Goal: Find specific fact: Find specific fact

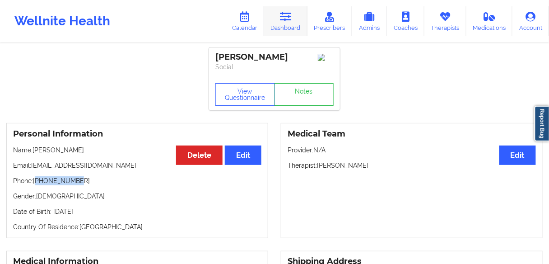
drag, startPoint x: 281, startPoint y: 20, endPoint x: 283, endPoint y: 30, distance: 10.2
click at [281, 20] on link "Dashboard" at bounding box center [285, 21] width 43 height 30
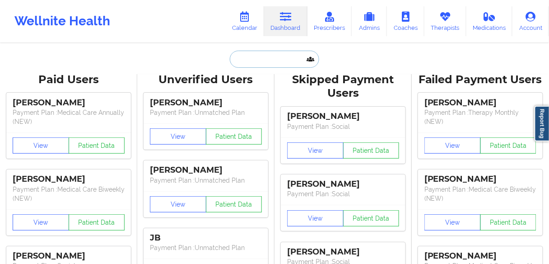
drag, startPoint x: 266, startPoint y: 59, endPoint x: 275, endPoint y: 60, distance: 9.7
click at [266, 59] on input "text" at bounding box center [274, 59] width 89 height 17
paste input "[PERSON_NAME]"
type input "[PERSON_NAME]"
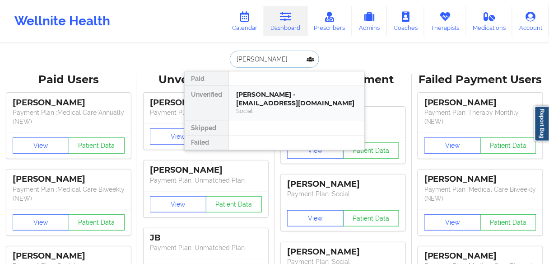
click at [261, 99] on div "[PERSON_NAME] - [EMAIL_ADDRESS][DOMAIN_NAME]" at bounding box center [296, 98] width 121 height 17
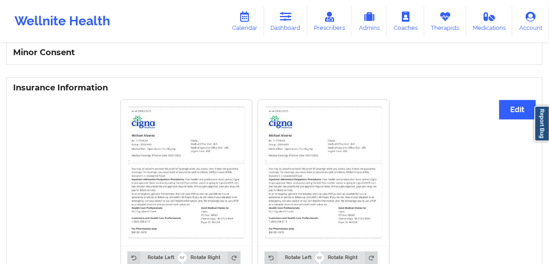
scroll to position [722, 0]
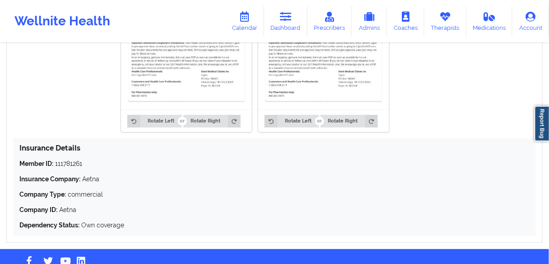
click at [106, 183] on p "Insurance Company: Aetna" at bounding box center [274, 178] width 510 height 9
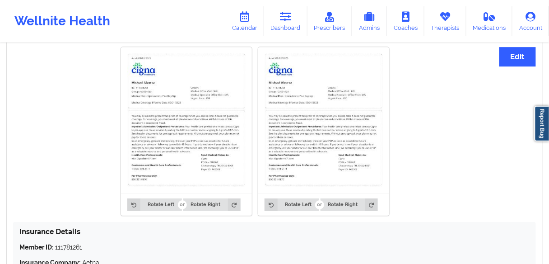
scroll to position [600, 0]
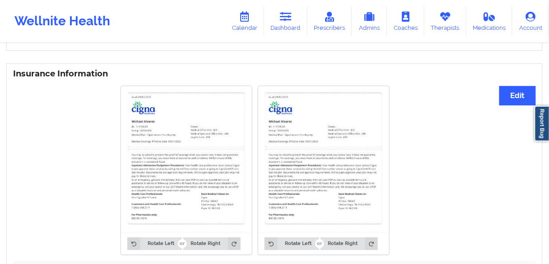
click at [178, 175] on img at bounding box center [186, 159] width 118 height 134
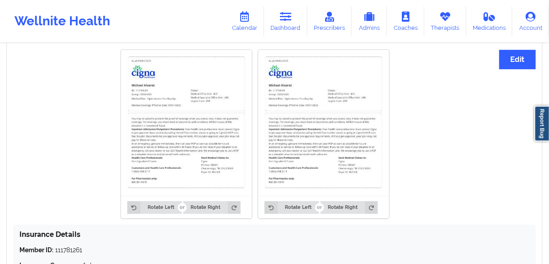
scroll to position [672, 0]
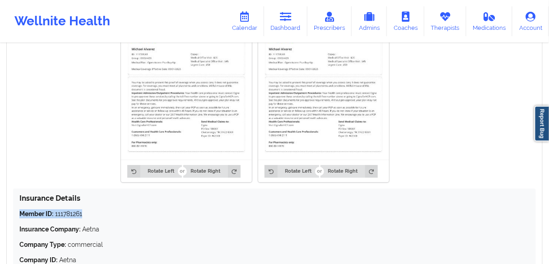
drag, startPoint x: 88, startPoint y: 214, endPoint x: 37, endPoint y: 216, distance: 51.0
click at [15, 212] on div "Insurance Details Member ID: 111781261 Insurance Company: Aetna Company Type: c…" at bounding box center [274, 236] width 523 height 97
click at [72, 220] on div "Member ID: 111781261 Insurance Company: Aetna Company Type: commercial Company …" at bounding box center [274, 244] width 510 height 70
drag, startPoint x: 92, startPoint y: 216, endPoint x: 16, endPoint y: 214, distance: 75.9
click at [16, 214] on div "Insurance Details Member ID: 111781261 Insurance Company: Aetna Company Type: c…" at bounding box center [274, 236] width 523 height 97
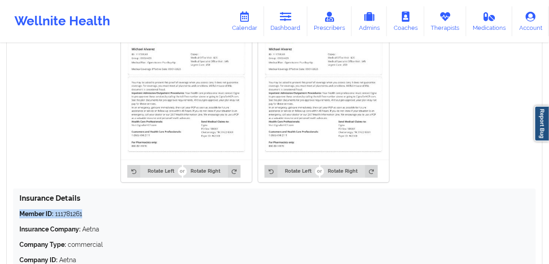
copy p "Member ID: 111781261"
